Goal: Download file/media

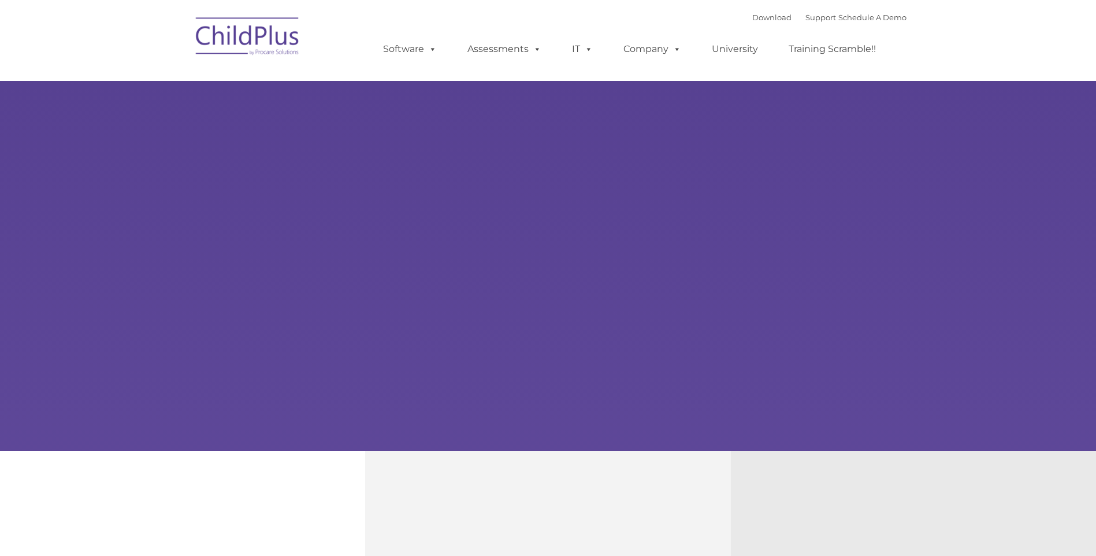
type input ""
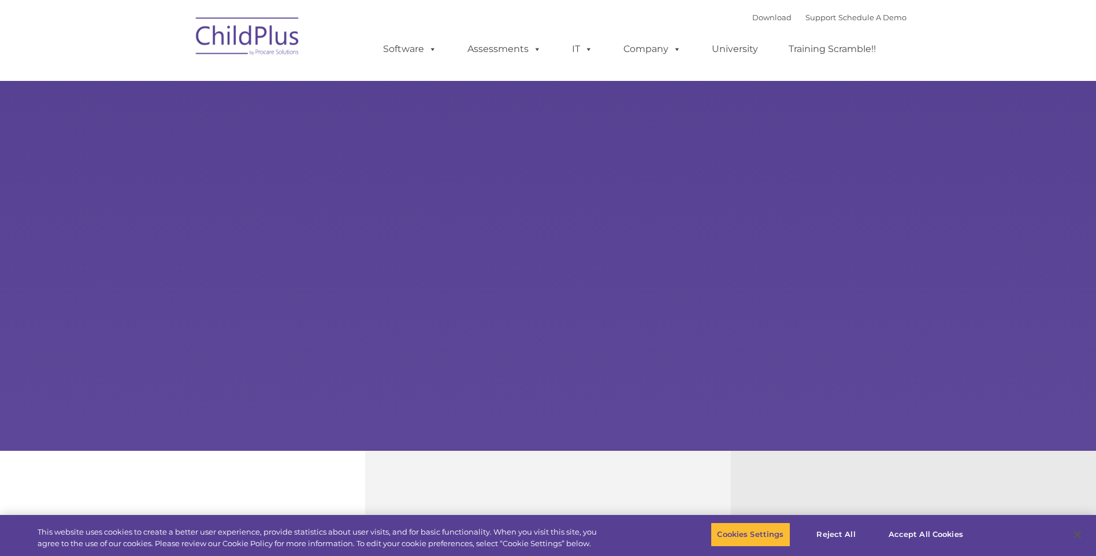
select select "MEDIUM"
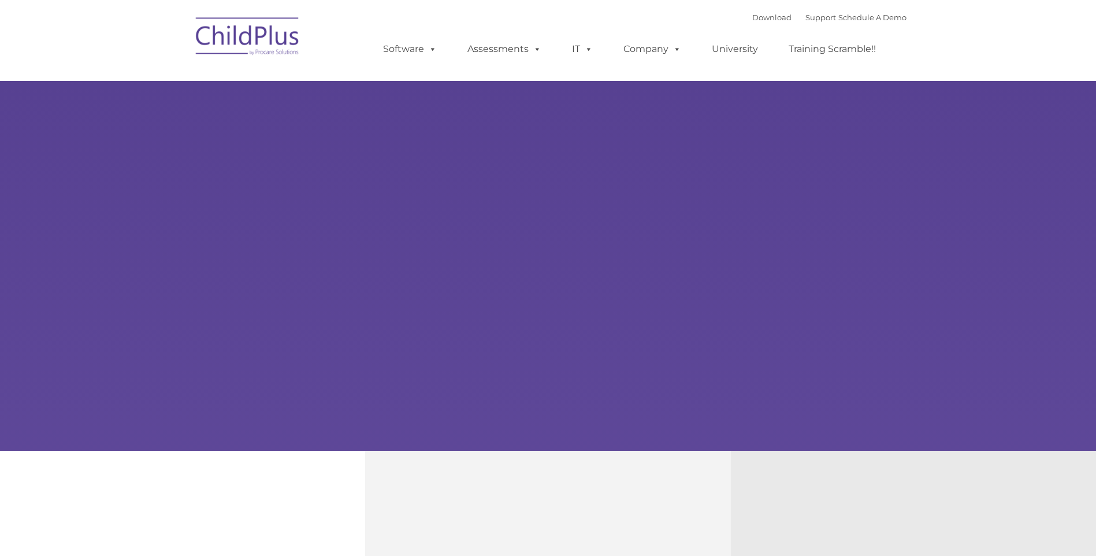
type input ""
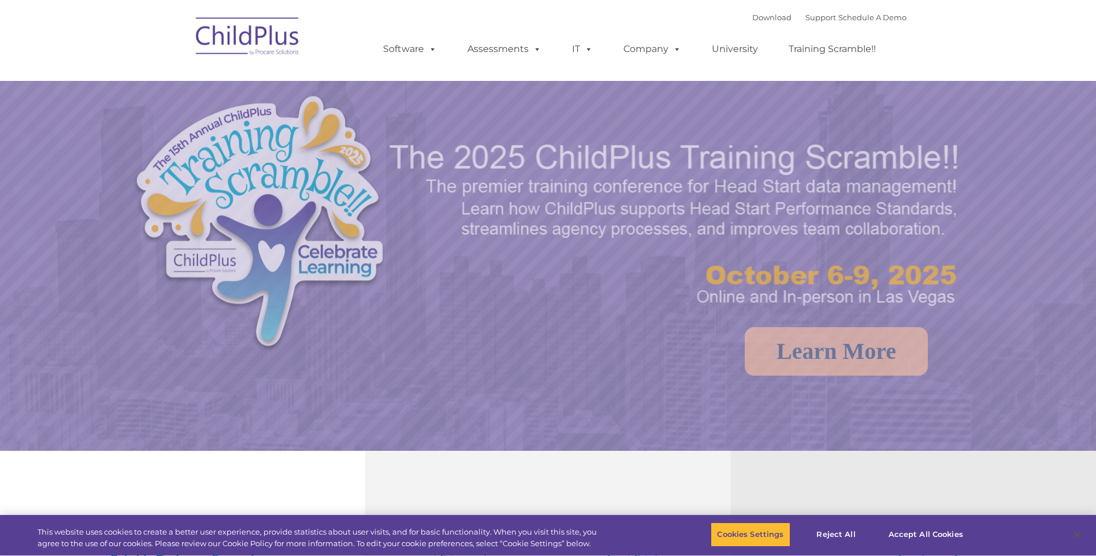
select select "MEDIUM"
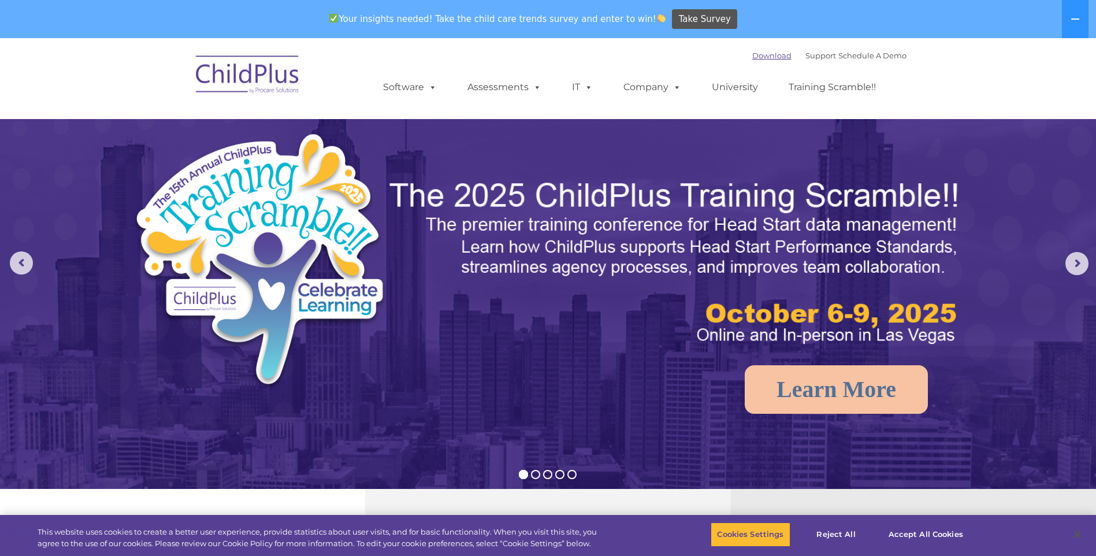
click at [761, 57] on link "Download" at bounding box center [771, 55] width 39 height 9
